Goal: Information Seeking & Learning: Compare options

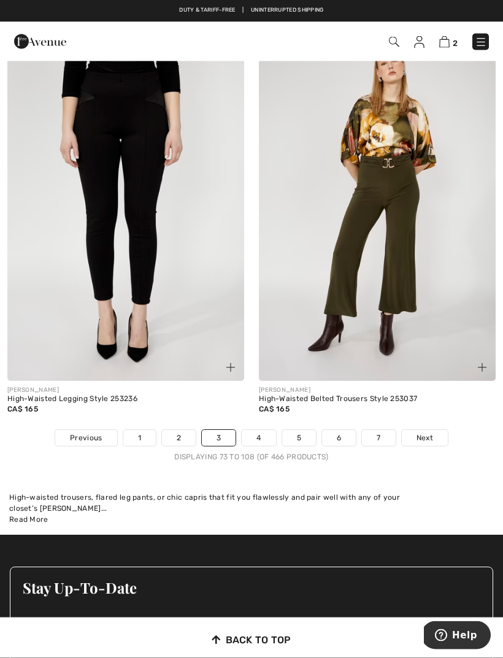
scroll to position [7292, 0]
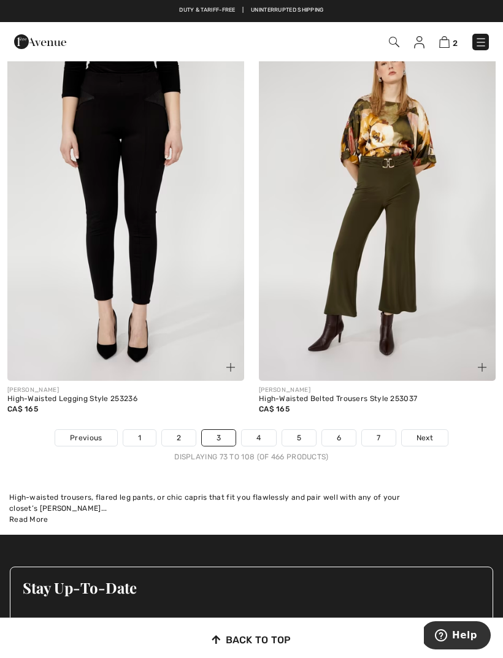
click at [427, 434] on span "Next" at bounding box center [424, 437] width 17 height 11
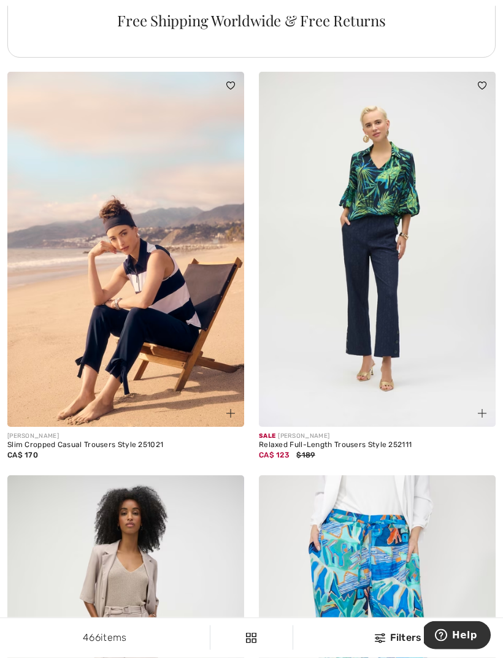
scroll to position [2636, 0]
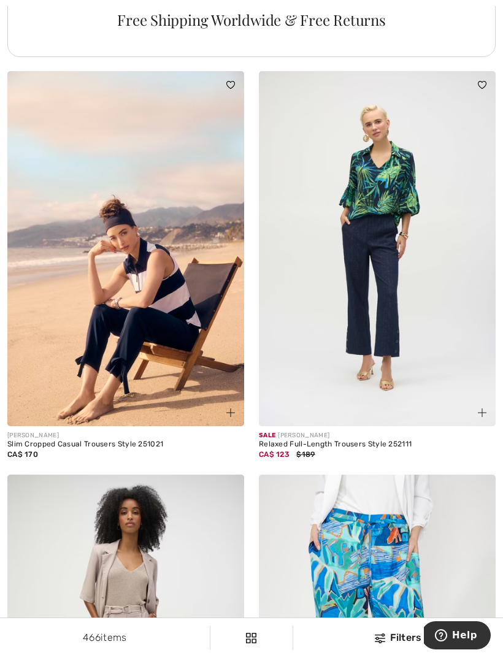
click at [439, 378] on img at bounding box center [377, 248] width 237 height 355
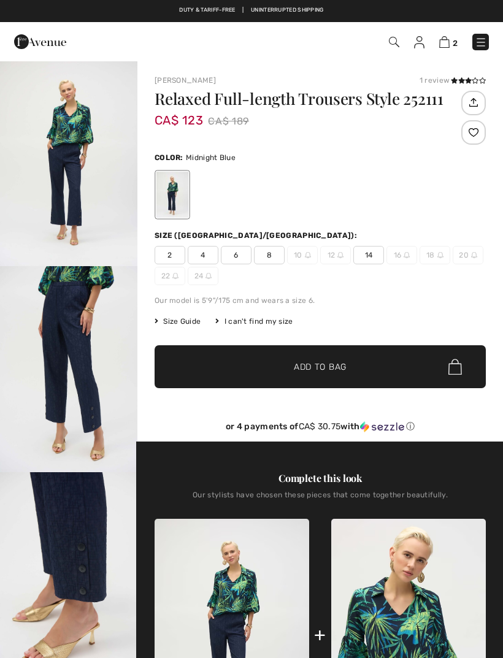
checkbox input "true"
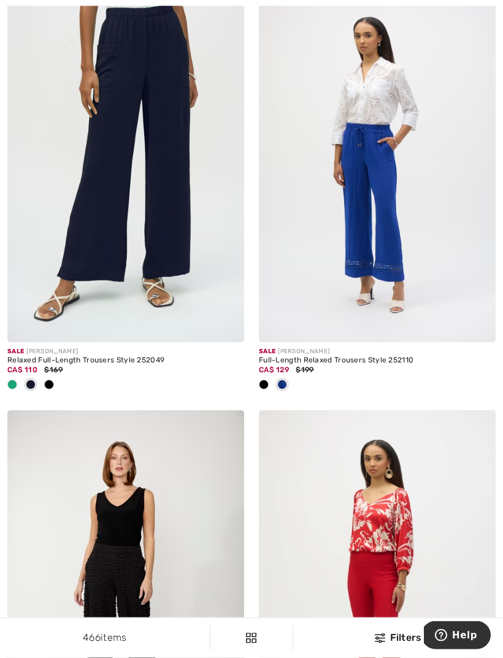
scroll to position [5657, 0]
click at [19, 380] on div at bounding box center [12, 385] width 18 height 20
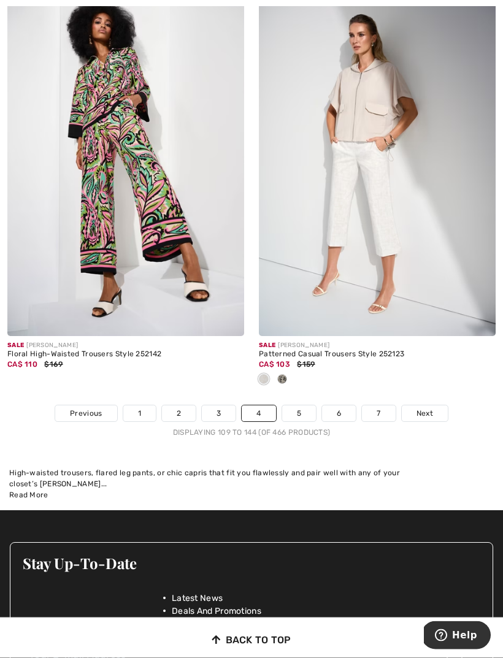
scroll to position [7357, 0]
click at [419, 408] on span "Next" at bounding box center [424, 413] width 17 height 11
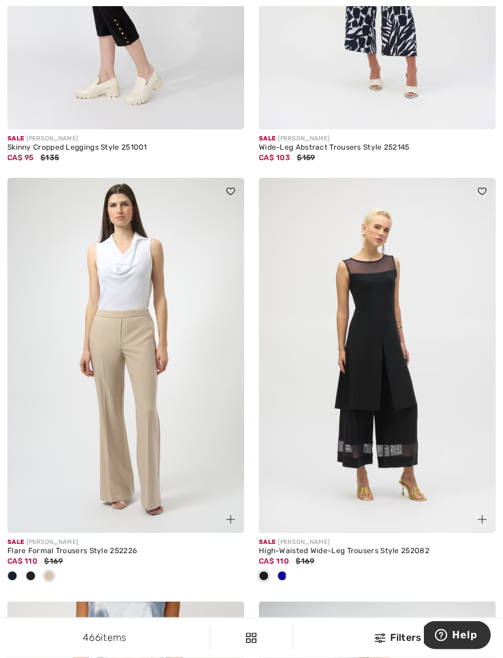
scroll to position [3799, 0]
click at [270, 571] on div at bounding box center [263, 576] width 18 height 20
click at [446, 485] on img at bounding box center [377, 355] width 237 height 355
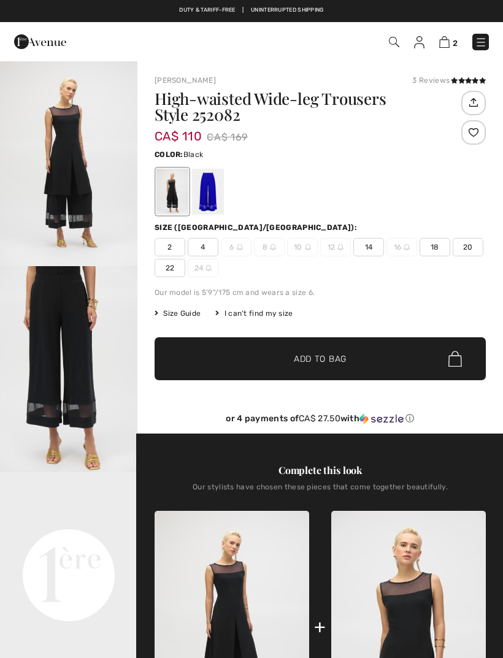
checkbox input "true"
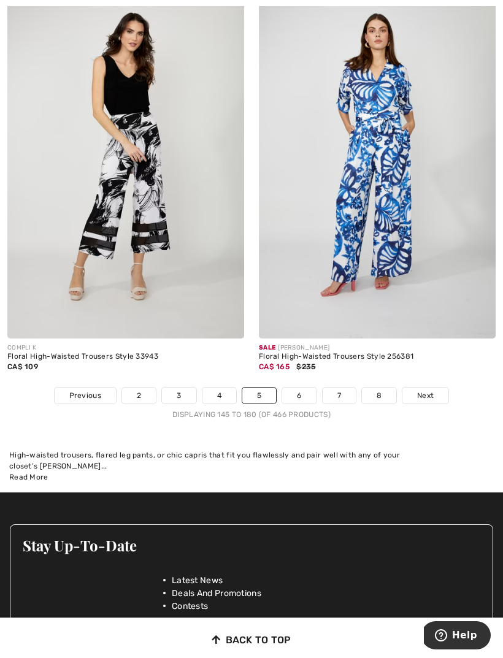
scroll to position [7427, 0]
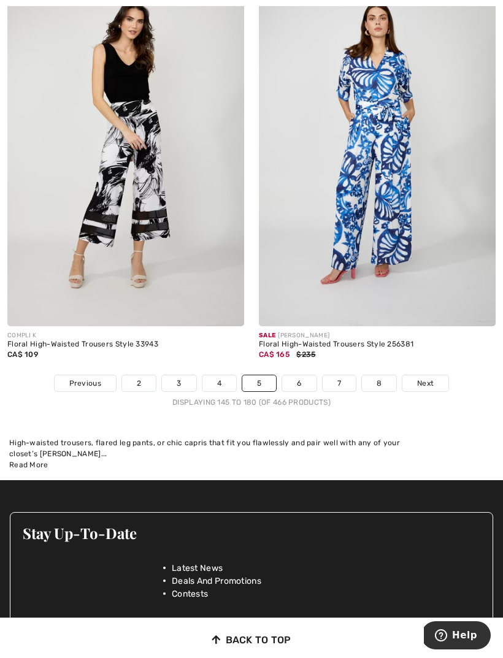
click at [427, 378] on span "Next" at bounding box center [425, 383] width 17 height 11
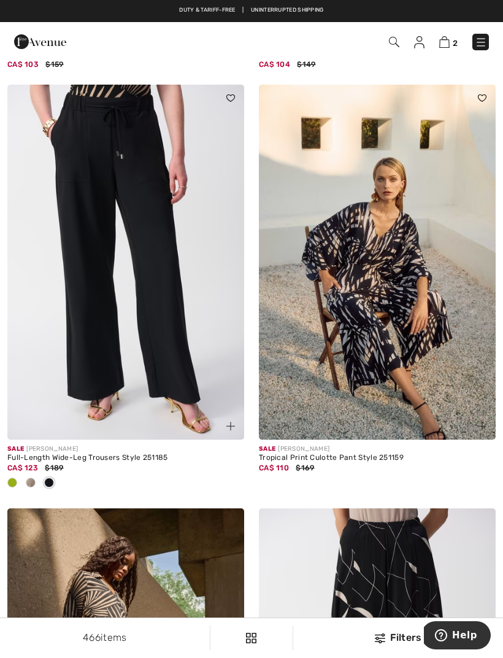
scroll to position [3468, 0]
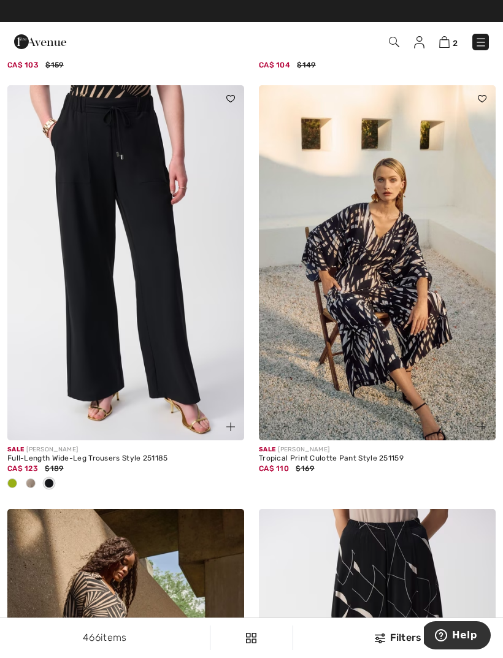
click at [18, 479] on div at bounding box center [12, 484] width 18 height 20
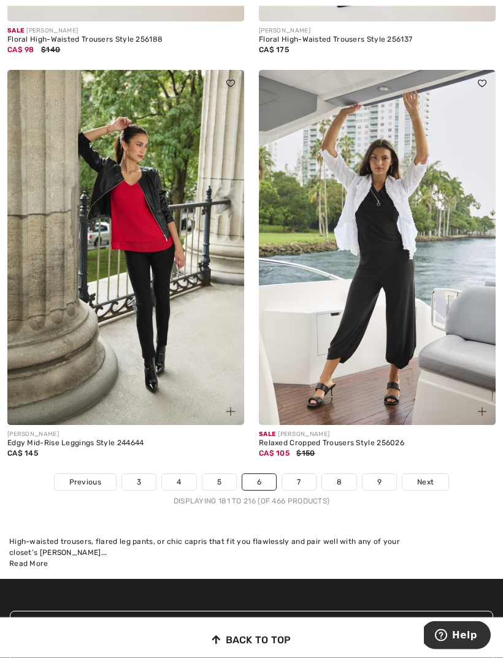
scroll to position [7289, 0]
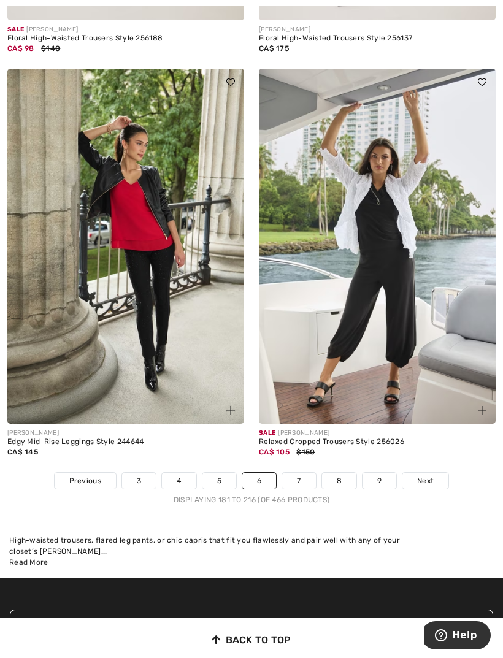
click at [303, 475] on link "7" at bounding box center [298, 481] width 33 height 16
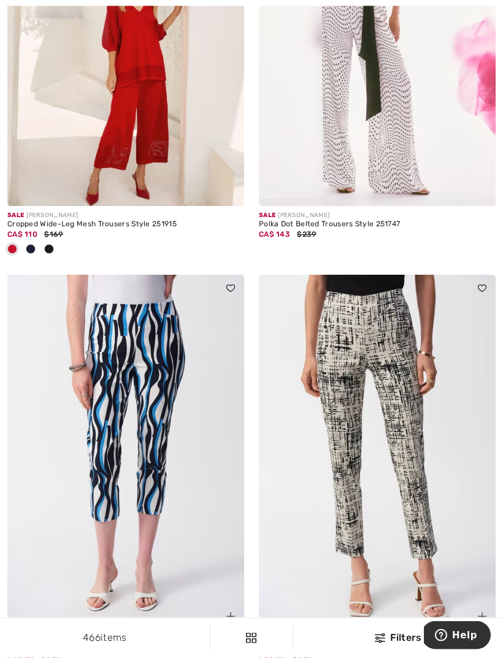
scroll to position [2896, 0]
click at [161, 118] on img at bounding box center [125, 28] width 237 height 355
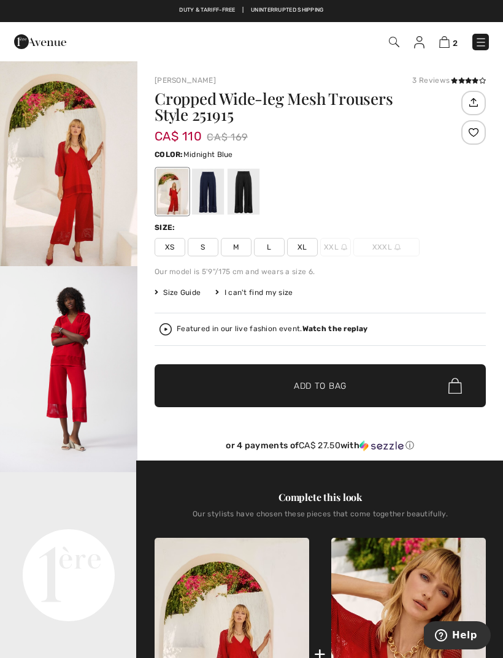
click at [217, 207] on div at bounding box center [208, 192] width 32 height 46
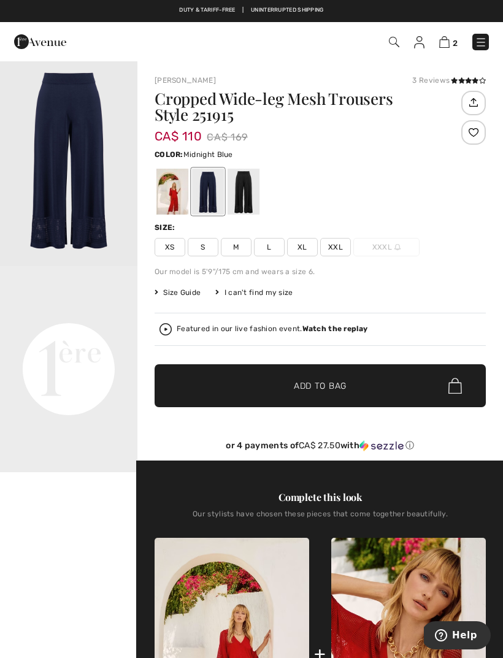
click at [249, 198] on div at bounding box center [243, 192] width 32 height 46
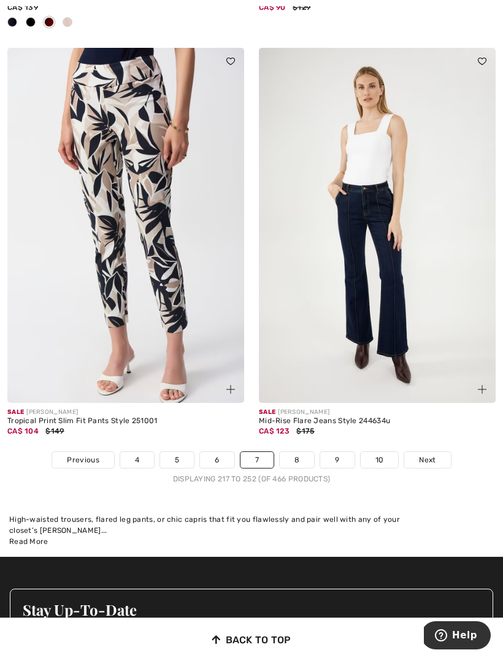
scroll to position [7371, 0]
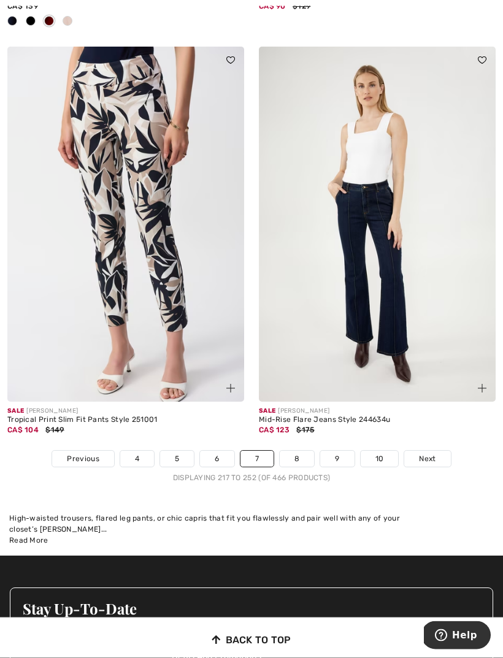
click at [431, 454] on span "Next" at bounding box center [427, 459] width 17 height 11
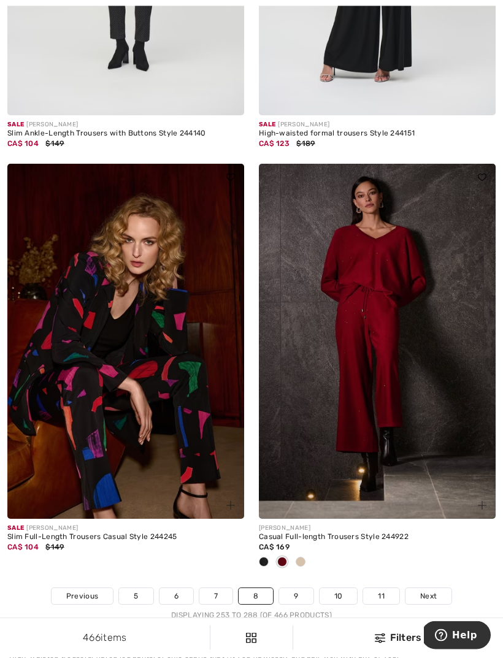
scroll to position [7080, 0]
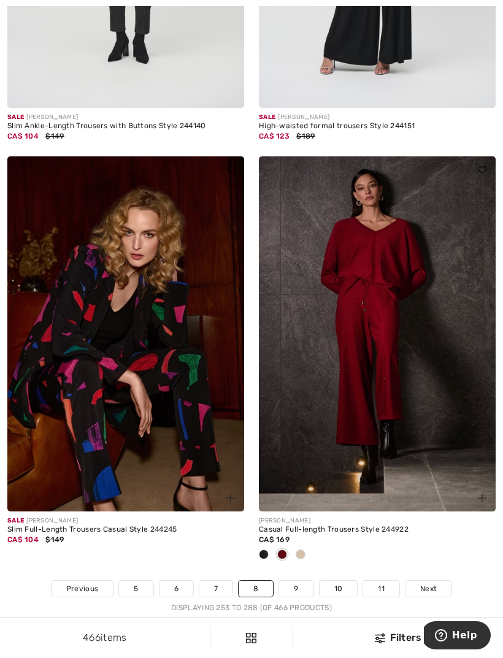
click at [267, 549] on span at bounding box center [264, 554] width 10 height 10
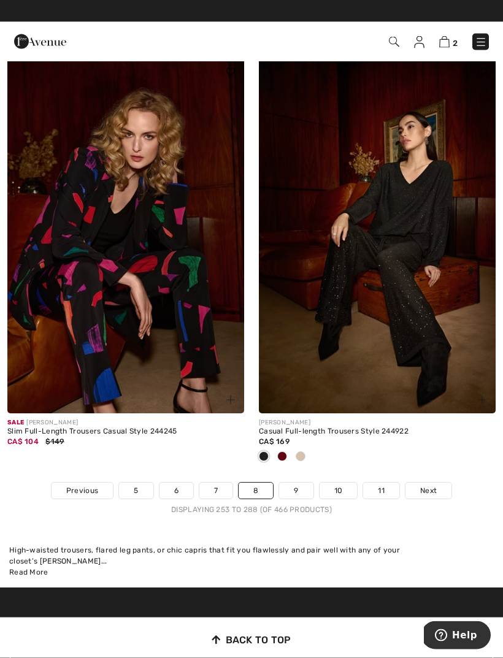
scroll to position [7178, 0]
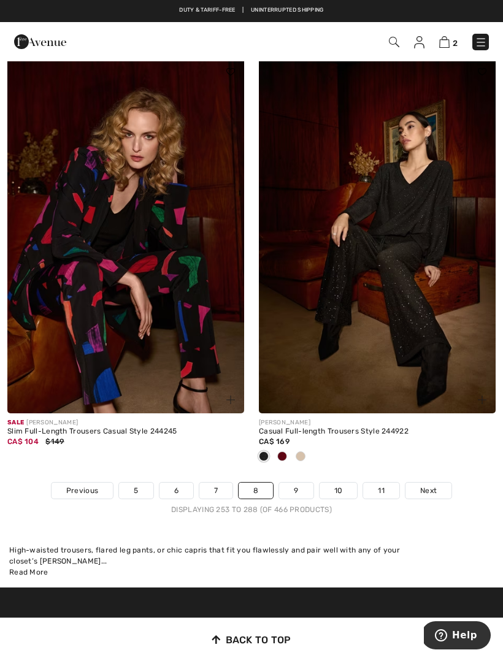
click at [430, 485] on span "Next" at bounding box center [428, 490] width 17 height 11
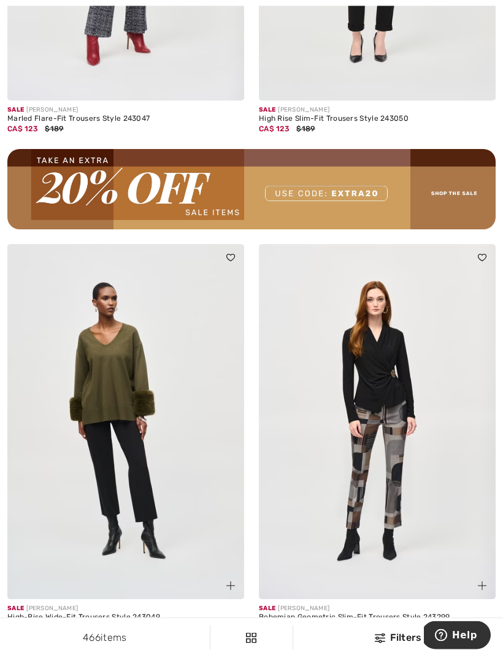
scroll to position [5017, 0]
click at [42, 633] on div at bounding box center [125, 643] width 237 height 20
click at [40, 641] on div at bounding box center [125, 643] width 237 height 20
click at [36, 635] on div at bounding box center [30, 643] width 18 height 20
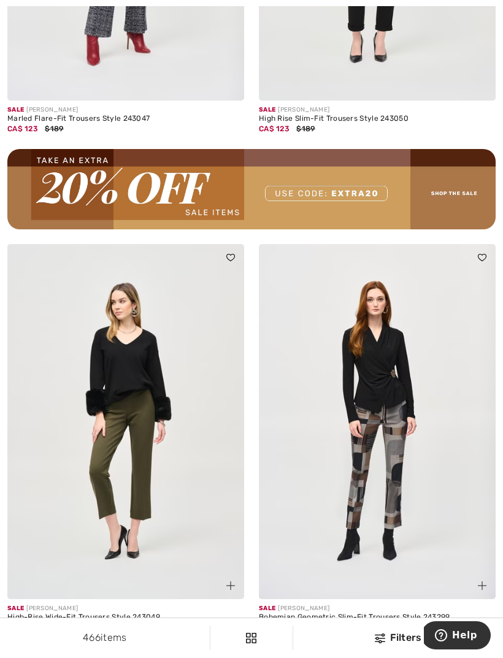
click at [179, 547] on img at bounding box center [125, 421] width 237 height 355
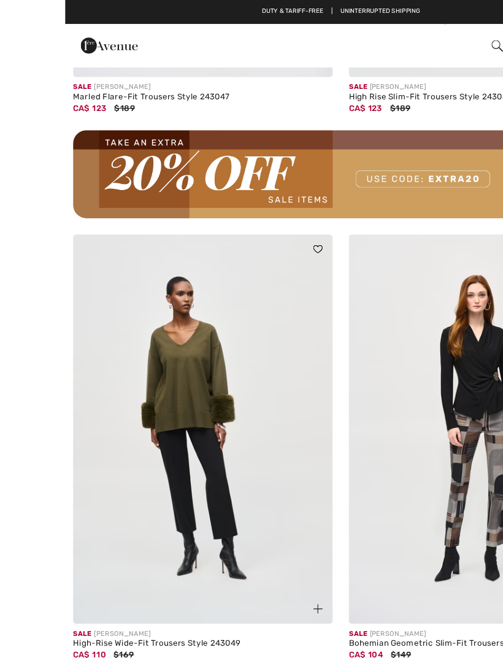
scroll to position [5020, 0]
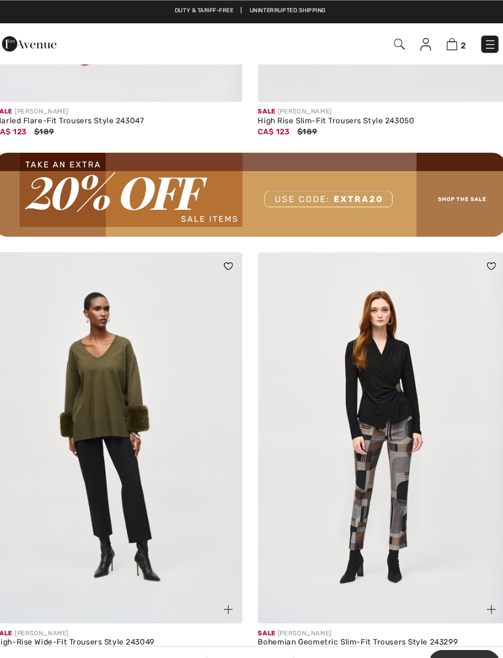
click at [191, 503] on img at bounding box center [125, 418] width 237 height 355
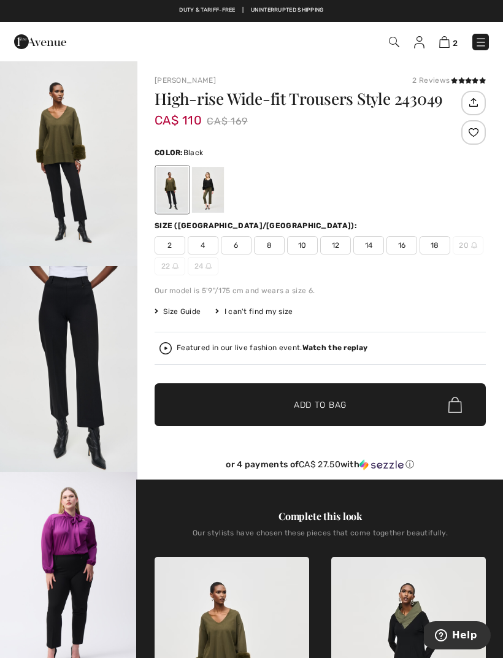
click at [213, 183] on div at bounding box center [208, 190] width 32 height 46
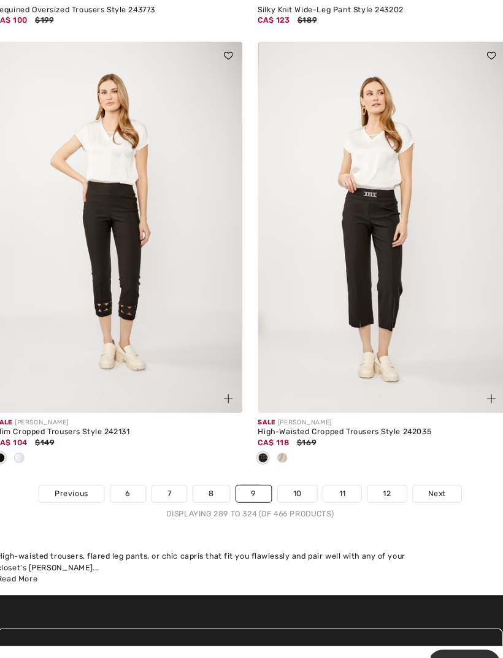
scroll to position [7258, 0]
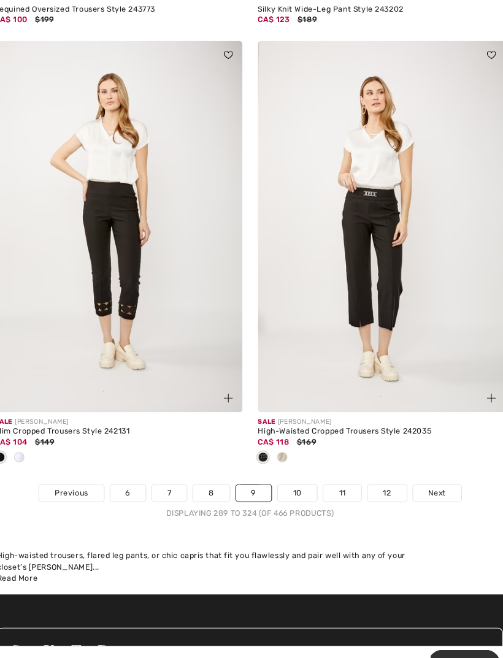
click at [424, 466] on span "Next" at bounding box center [430, 471] width 17 height 11
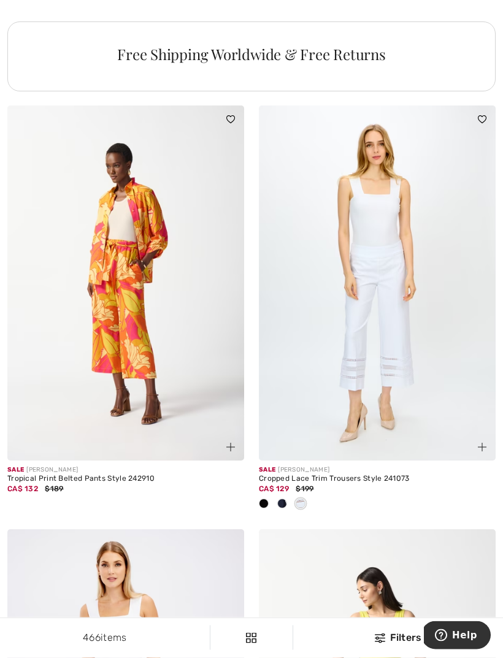
scroll to position [2683, 0]
click at [446, 412] on img at bounding box center [377, 282] width 237 height 355
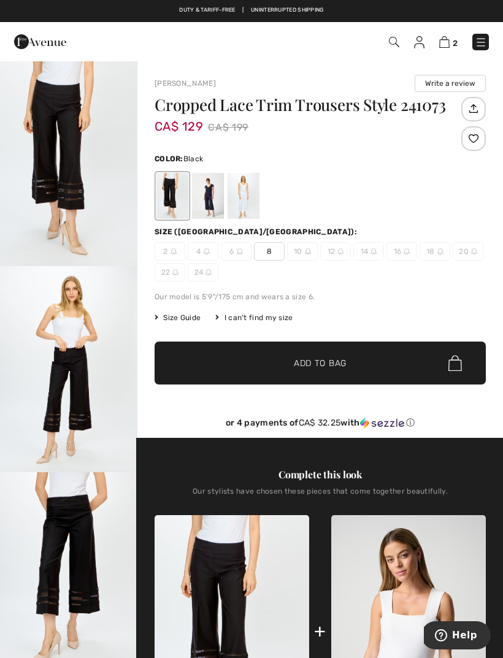
click at [219, 184] on div at bounding box center [208, 196] width 32 height 46
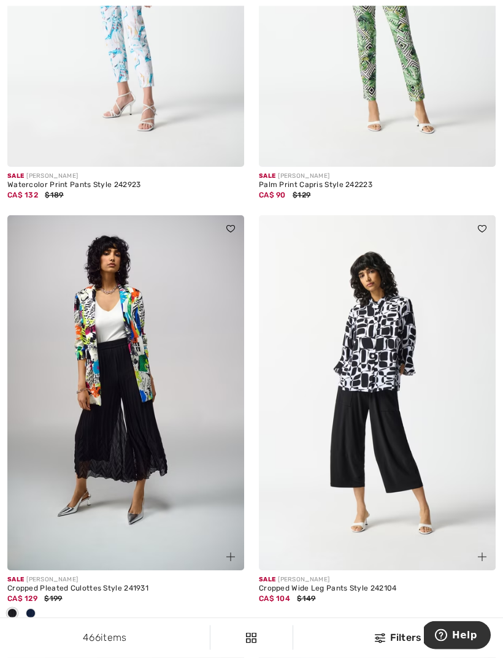
scroll to position [6398, 0]
click at [36, 604] on div at bounding box center [30, 613] width 18 height 20
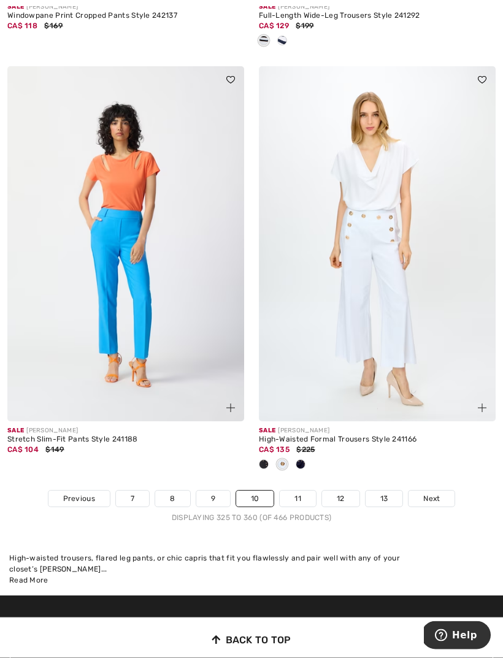
scroll to position [7393, 0]
click at [303, 493] on link "11" at bounding box center [297, 498] width 36 height 16
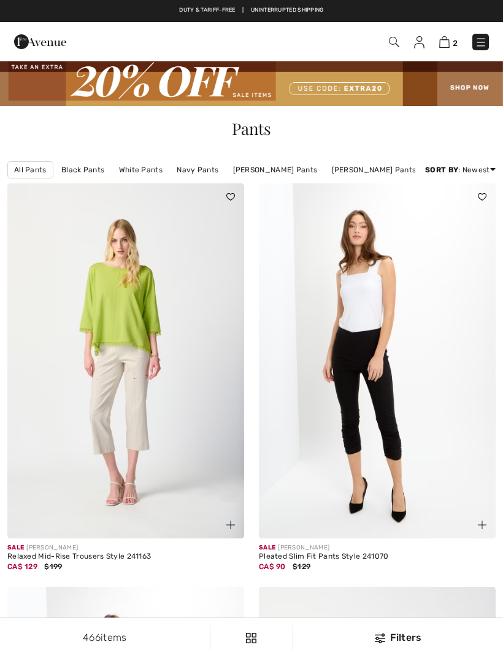
checkbox input "true"
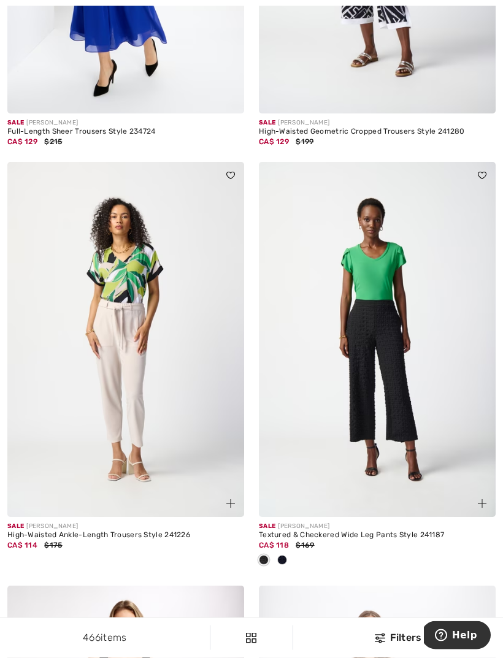
scroll to position [828, 0]
click at [288, 561] on div at bounding box center [282, 560] width 18 height 20
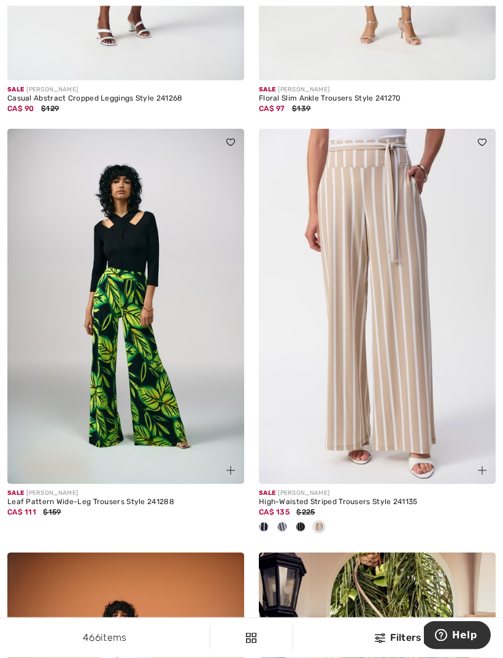
scroll to position [3809, 0]
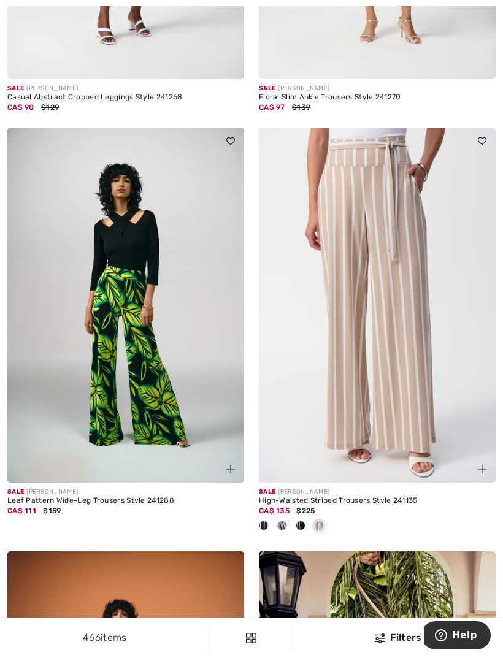
click at [289, 519] on div at bounding box center [282, 526] width 18 height 20
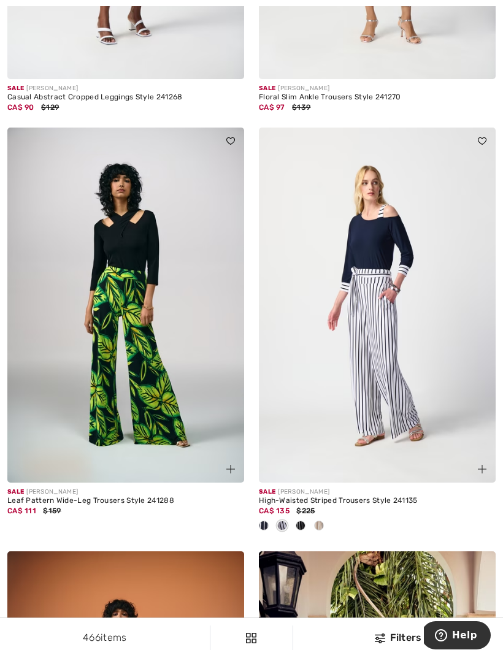
click at [305, 521] on span at bounding box center [300, 525] width 10 height 10
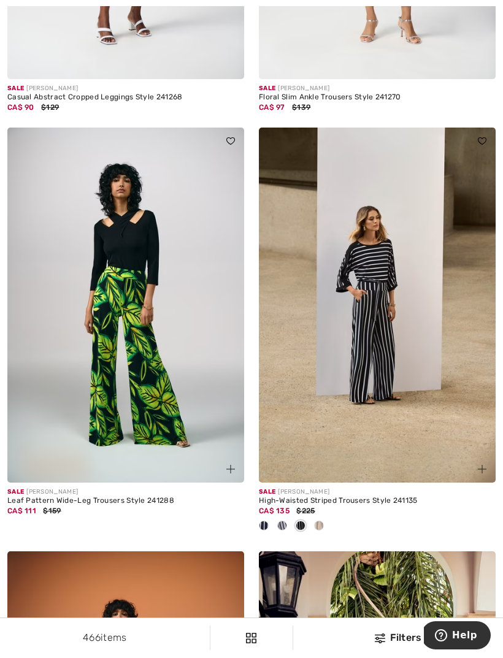
click at [321, 520] on span at bounding box center [319, 525] width 10 height 10
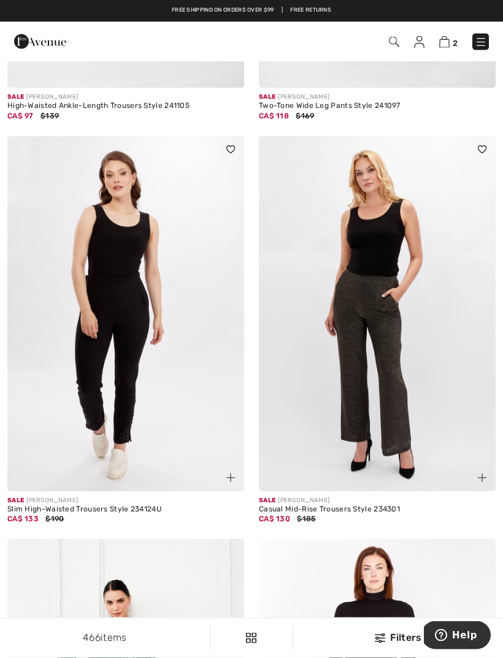
scroll to position [5528, 0]
click at [401, 444] on img at bounding box center [377, 313] width 237 height 355
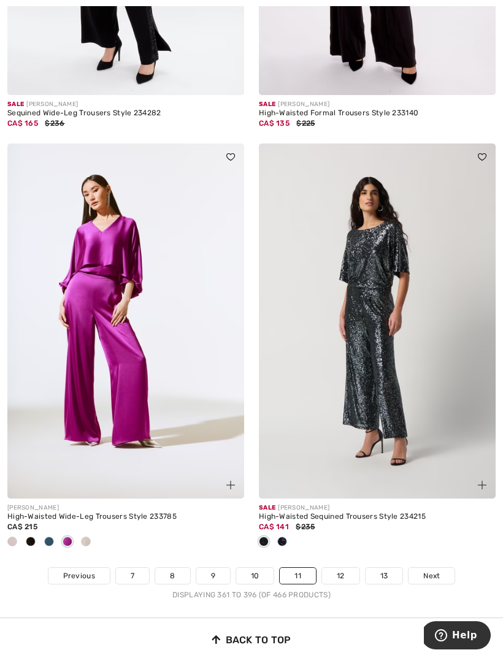
scroll to position [7134, 0]
click at [438, 569] on span "Next" at bounding box center [431, 574] width 17 height 11
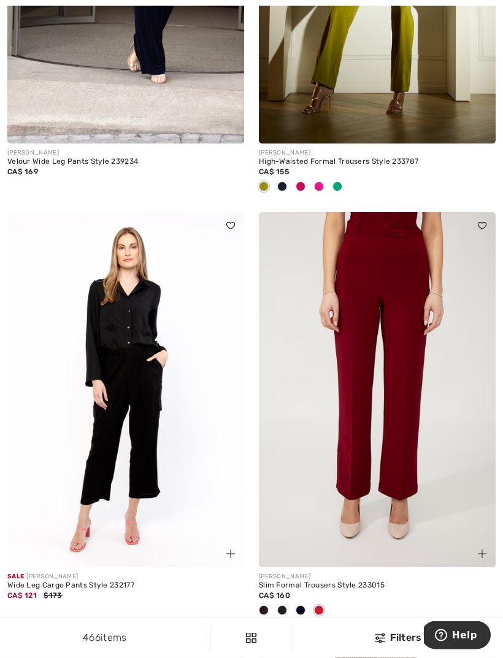
scroll to position [799, 0]
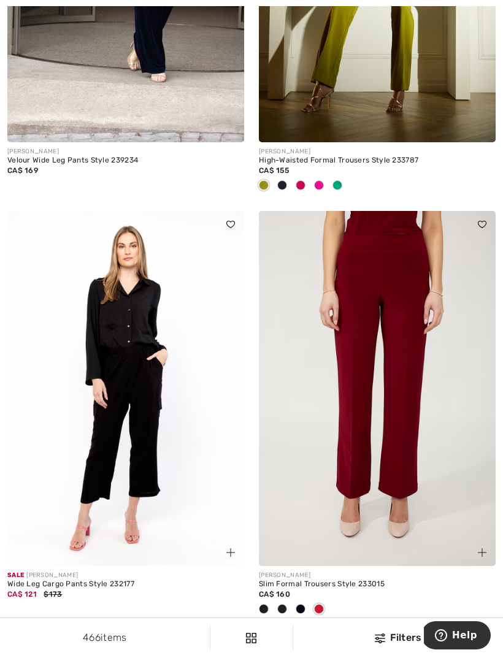
click at [267, 609] on span at bounding box center [264, 609] width 10 height 10
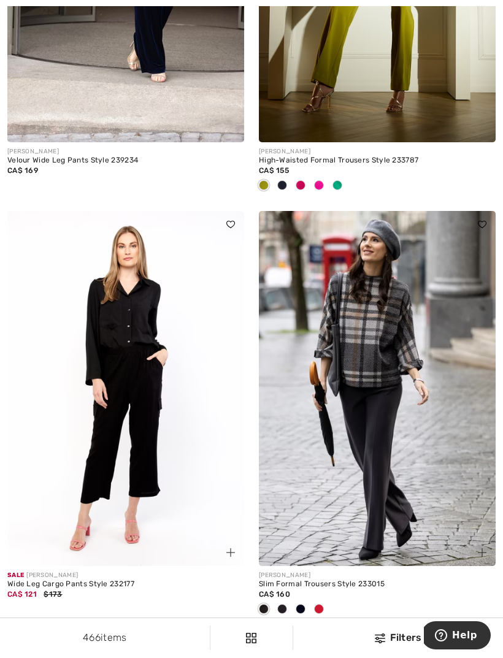
click at [447, 487] on img at bounding box center [377, 388] width 237 height 355
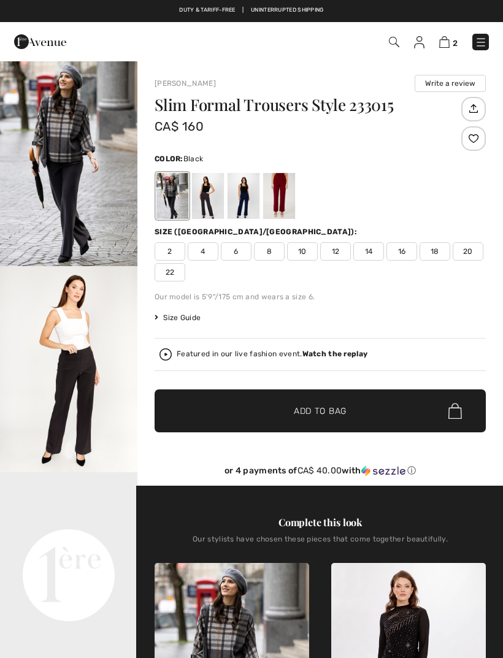
click at [214, 207] on div at bounding box center [208, 196] width 32 height 46
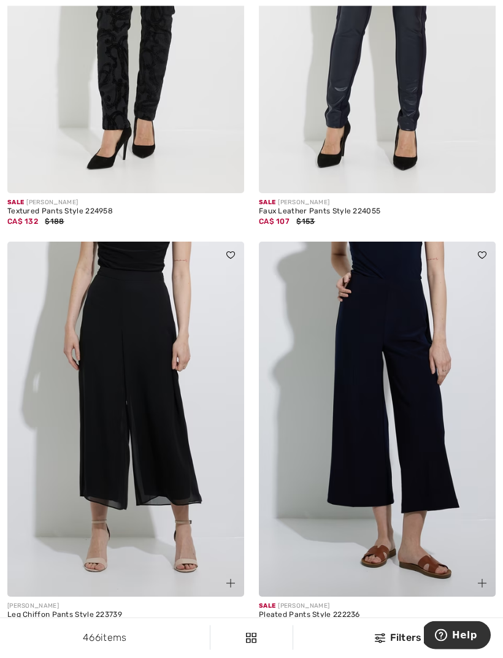
scroll to position [7036, 0]
click at [289, 633] on div at bounding box center [282, 640] width 18 height 20
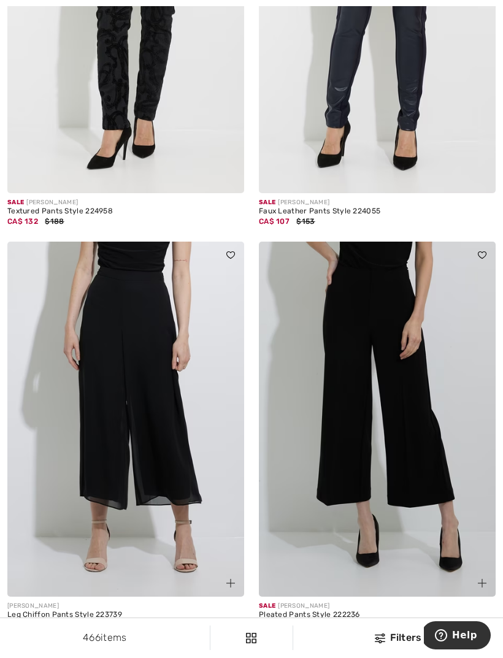
click at [287, 634] on span at bounding box center [282, 639] width 10 height 10
click at [268, 634] on span at bounding box center [264, 639] width 10 height 10
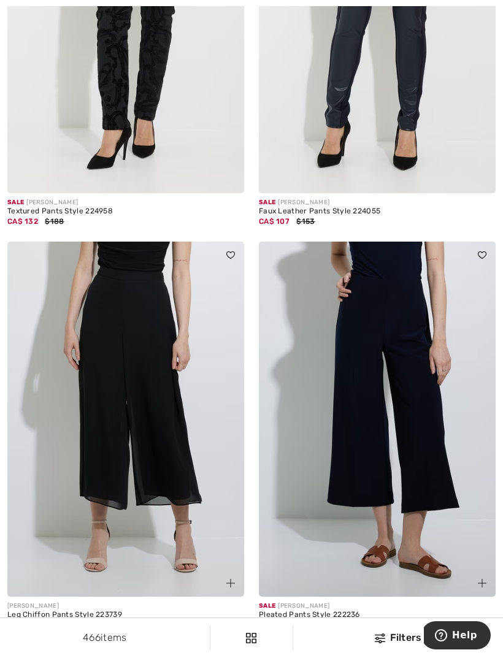
click at [287, 630] on div at bounding box center [282, 640] width 18 height 20
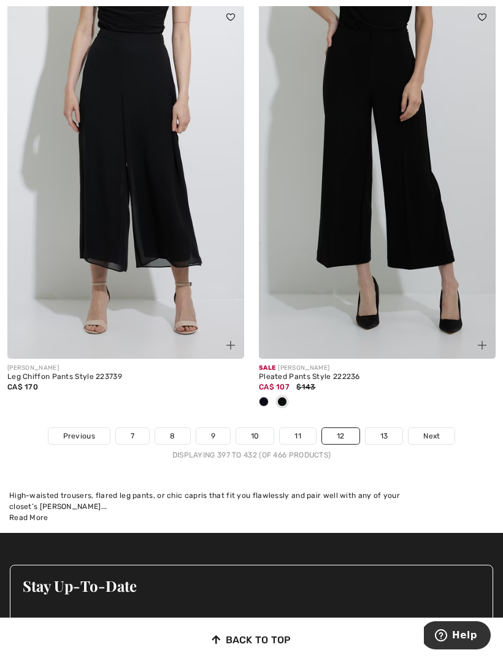
scroll to position [7289, 0]
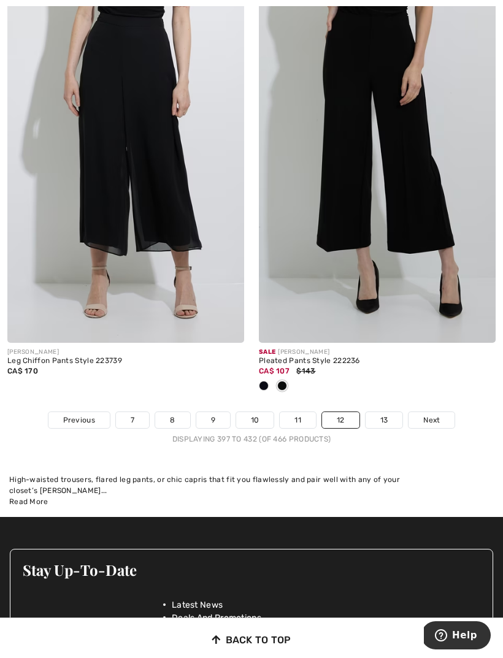
click at [431, 414] on span "Next" at bounding box center [431, 419] width 17 height 11
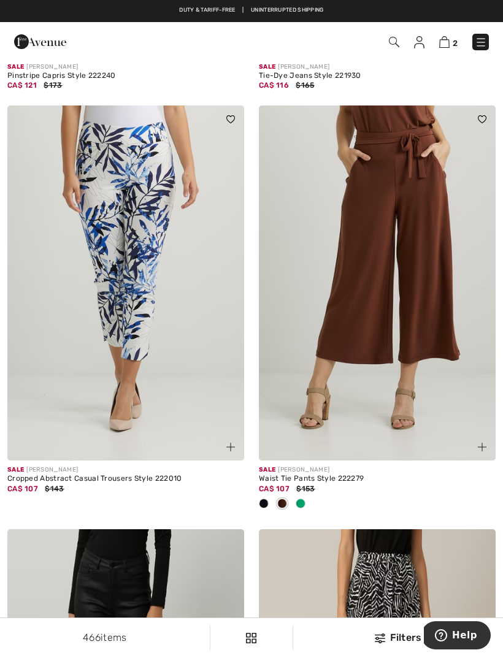
scroll to position [1710, 0]
click at [305, 499] on div at bounding box center [300, 505] width 18 height 20
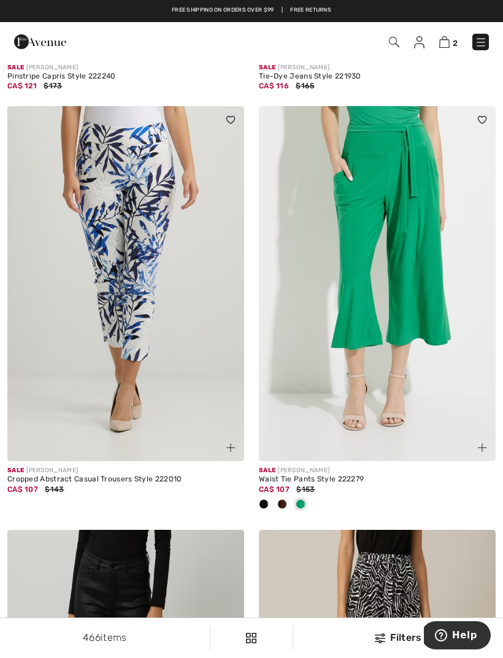
click at [283, 504] on span at bounding box center [282, 504] width 10 height 10
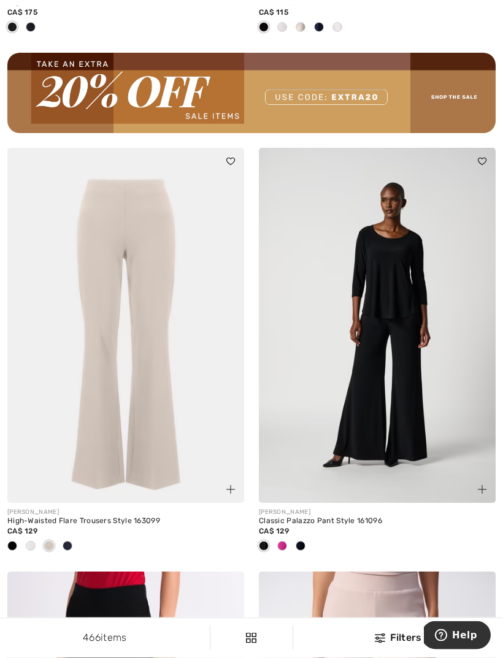
scroll to position [5175, 0]
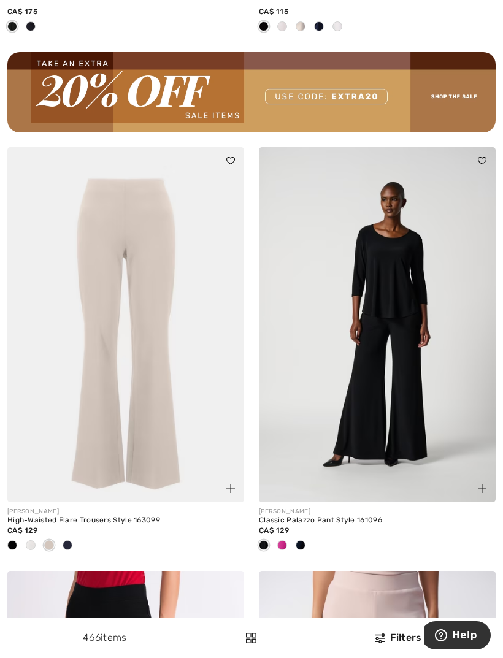
click at [303, 541] on span at bounding box center [300, 545] width 10 height 10
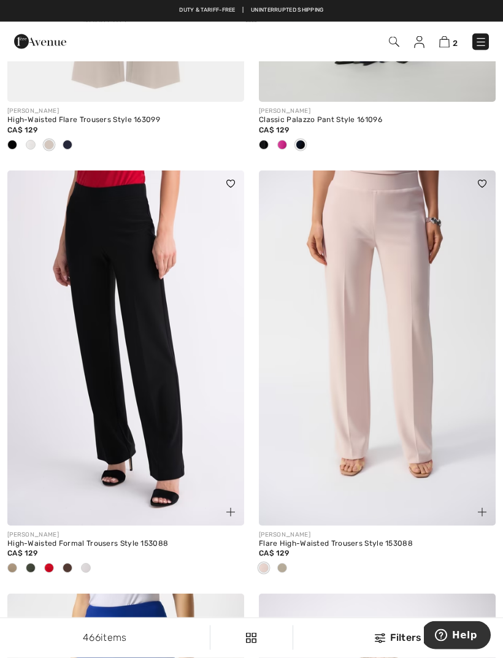
scroll to position [5575, 0]
click at [177, 436] on img at bounding box center [125, 347] width 237 height 355
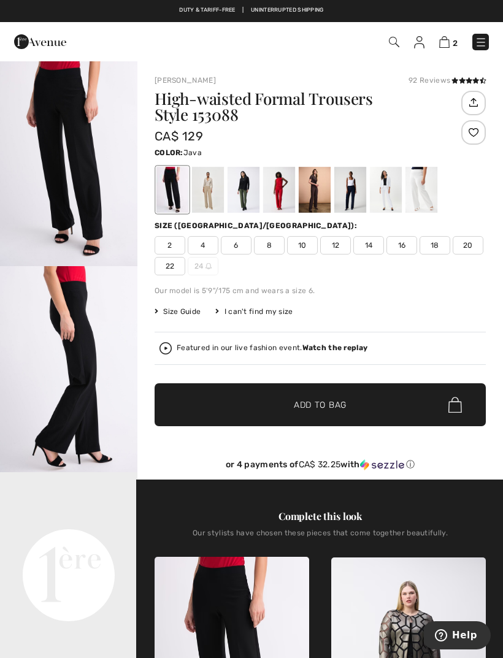
click at [213, 181] on div at bounding box center [208, 190] width 32 height 46
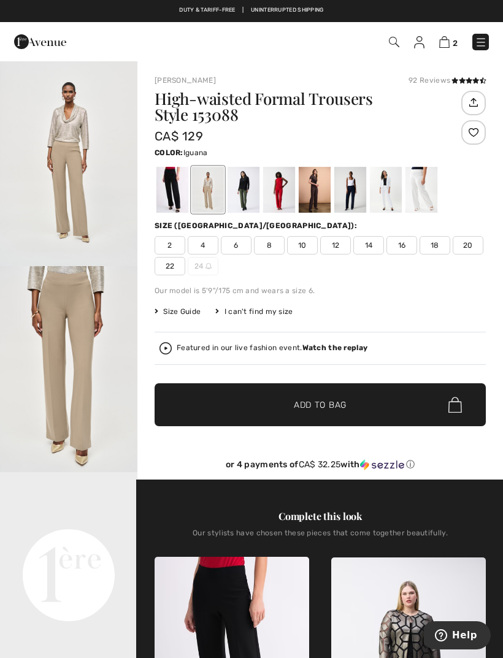
click at [251, 174] on div at bounding box center [243, 190] width 32 height 46
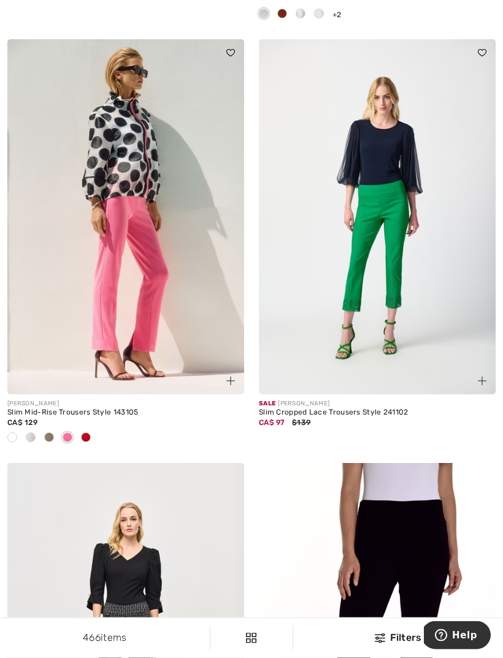
scroll to position [6553, 0]
click at [53, 432] on span at bounding box center [49, 437] width 10 height 10
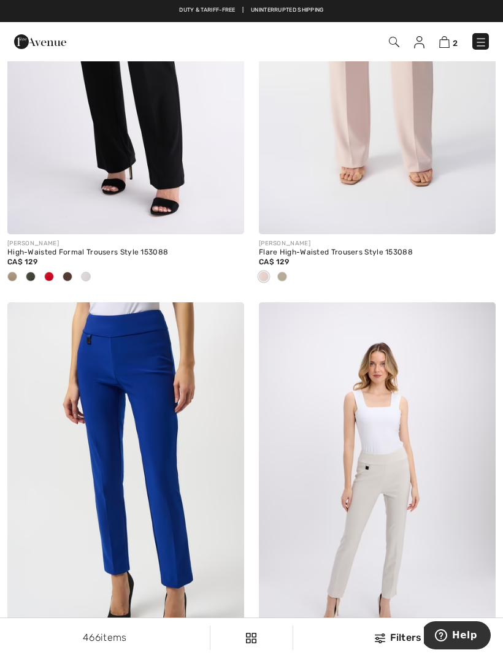
scroll to position [5866, 0]
